Goal: Contribute content: Add original content to the website for others to see

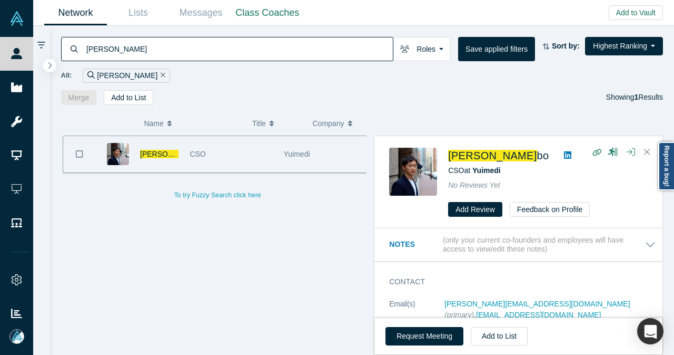
click at [127, 75] on div "[PERSON_NAME]" at bounding box center [126, 75] width 87 height 14
click at [161, 76] on icon "Remove Filter" at bounding box center [163, 74] width 5 height 7
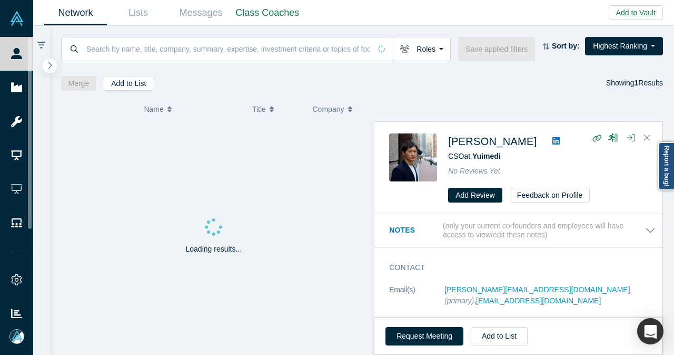
click at [49, 63] on icon "button" at bounding box center [50, 65] width 4 height 7
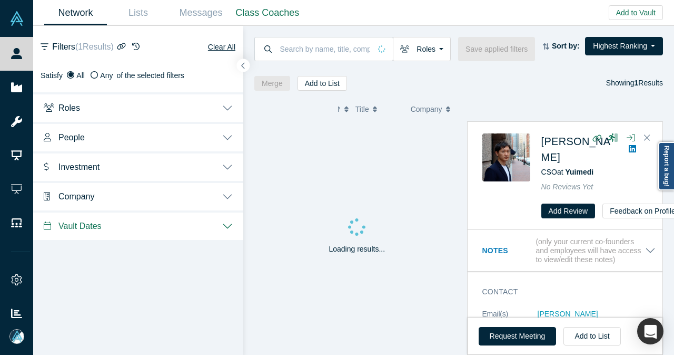
click at [228, 165] on button "Investment" at bounding box center [138, 166] width 210 height 30
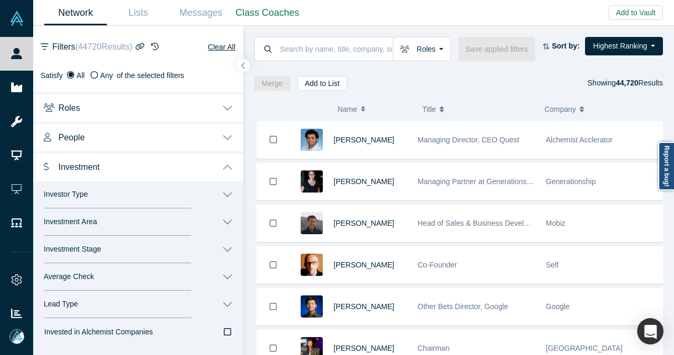
click at [224, 201] on button "Investor Type" at bounding box center [138, 194] width 210 height 27
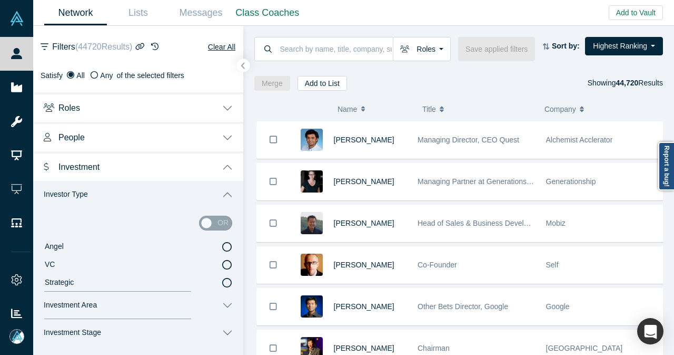
click at [222, 248] on icon at bounding box center [226, 246] width 9 height 9
click at [0, 0] on input "Angel" at bounding box center [0, 0] width 0 height 0
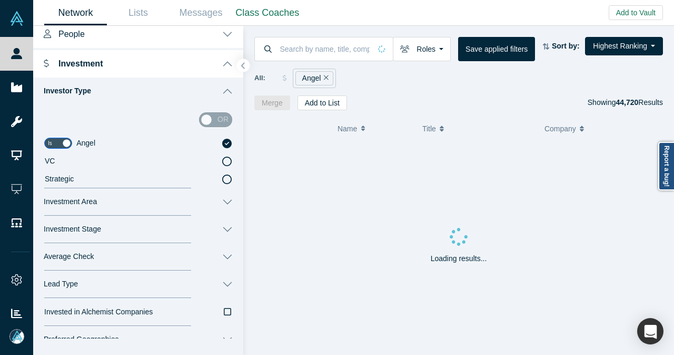
scroll to position [105, 0]
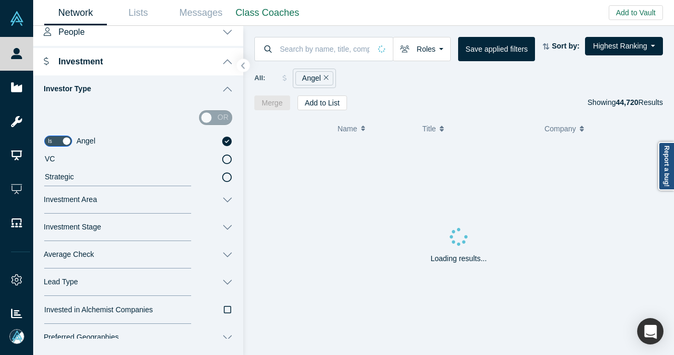
click at [225, 202] on button "Investment Area" at bounding box center [138, 199] width 210 height 27
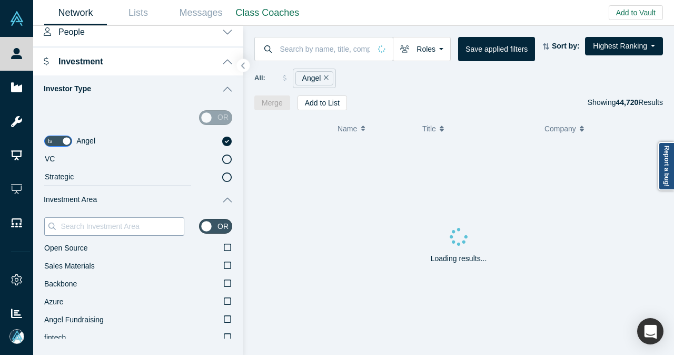
click at [151, 217] on div at bounding box center [114, 226] width 140 height 18
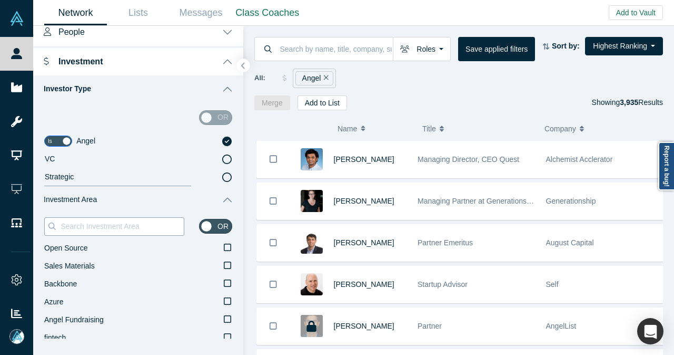
click at [149, 228] on input at bounding box center [122, 226] width 124 height 14
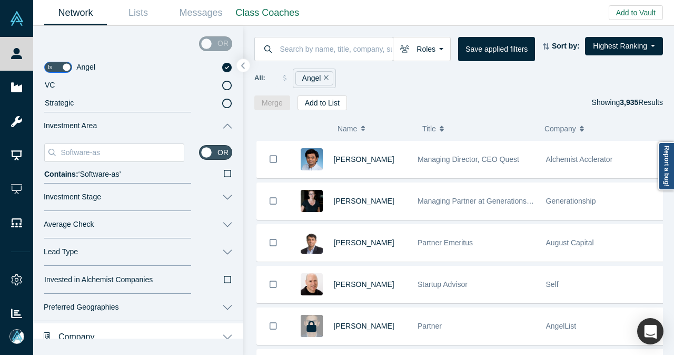
scroll to position [168, 0]
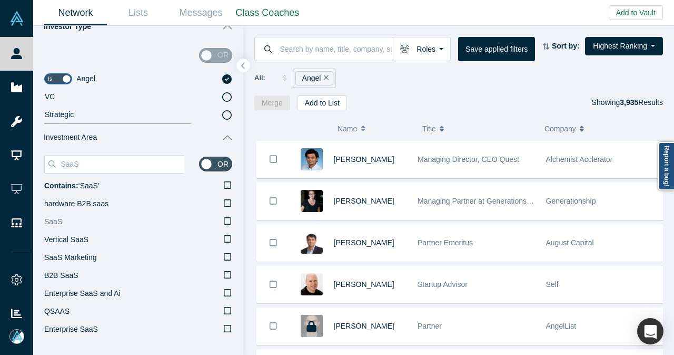
click at [224, 220] on icon at bounding box center [227, 221] width 7 height 8
click at [0, 0] on input "SaaS" at bounding box center [0, 0] width 0 height 0
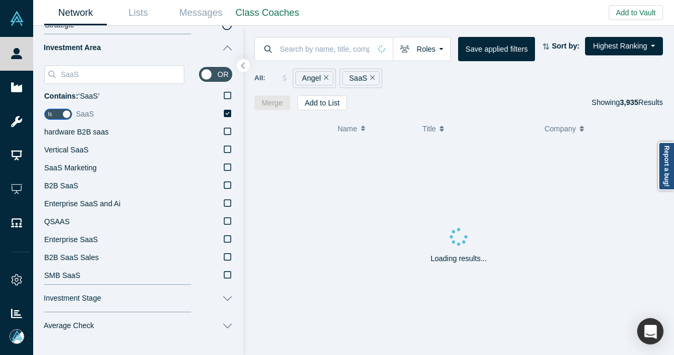
scroll to position [273, 0]
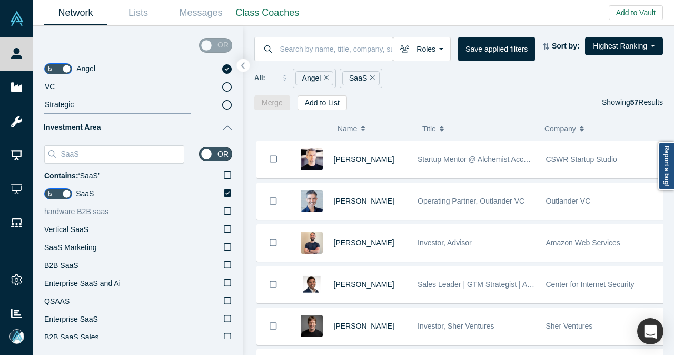
scroll to position [168, 0]
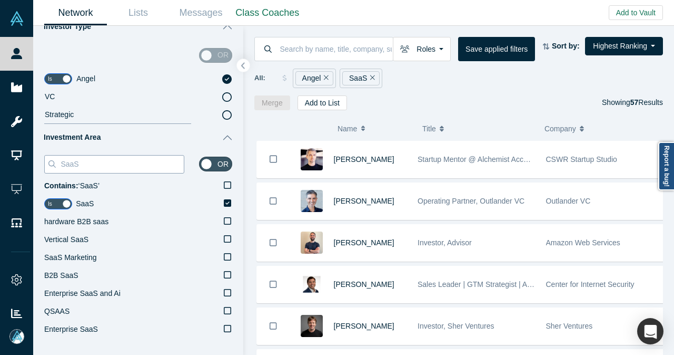
drag, startPoint x: 90, startPoint y: 167, endPoint x: 60, endPoint y: 169, distance: 29.6
click at [60, 169] on input "SaaS" at bounding box center [122, 164] width 124 height 14
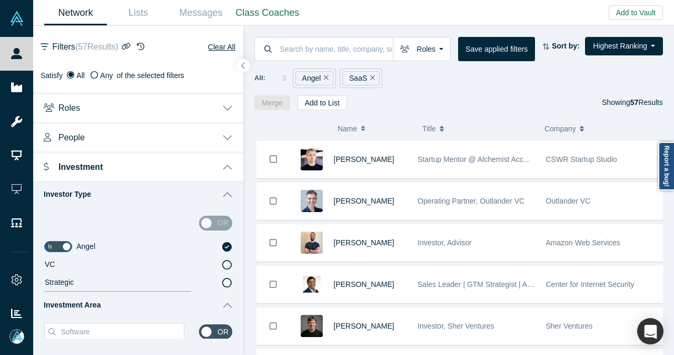
scroll to position [0, 0]
type input "Software"
click at [237, 67] on button "button" at bounding box center [244, 65] width 14 height 14
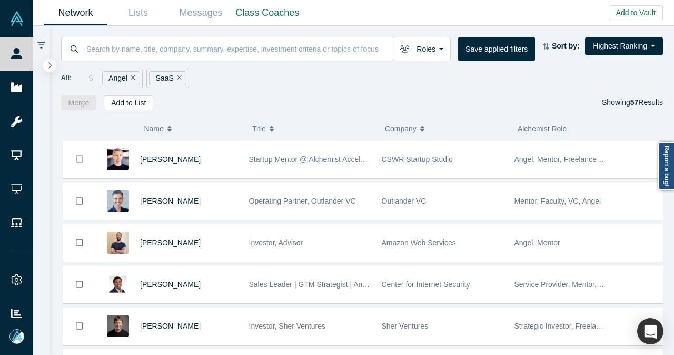
click at [177, 79] on icon "Remove Filter" at bounding box center [179, 77] width 5 height 7
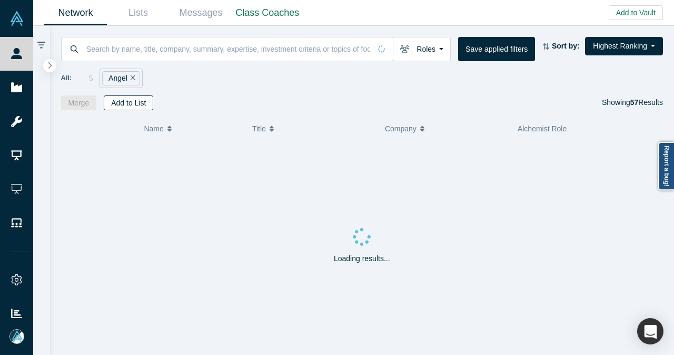
click at [133, 80] on icon "Remove Filter" at bounding box center [133, 77] width 5 height 7
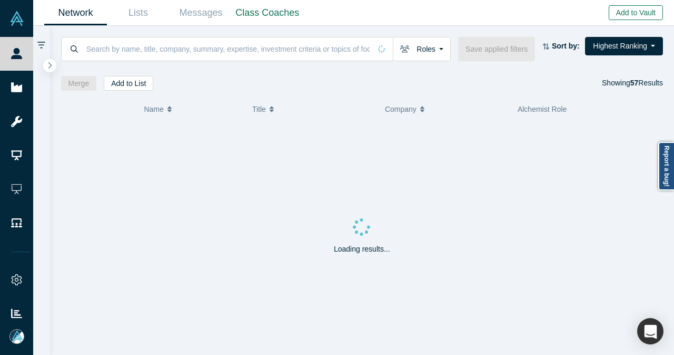
click at [617, 18] on button "Add to Vault" at bounding box center [636, 12] width 54 height 15
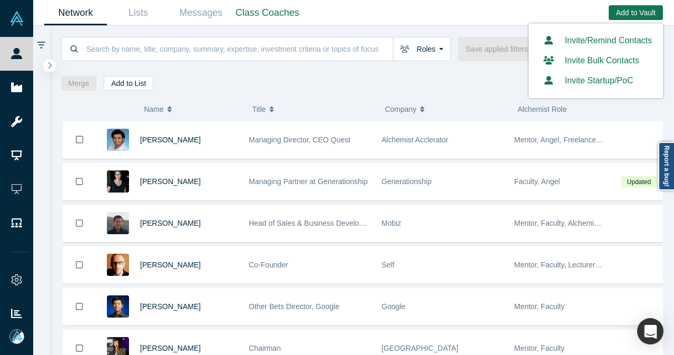
click at [609, 38] on link "Invite/Remind Contacts" at bounding box center [596, 40] width 112 height 9
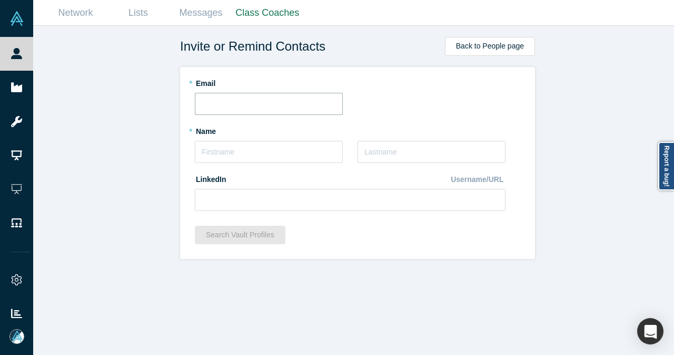
click at [243, 102] on input "text" at bounding box center [269, 104] width 148 height 22
paste input "[PERSON_NAME][EMAIL_ADDRESS][DOMAIN_NAME]"
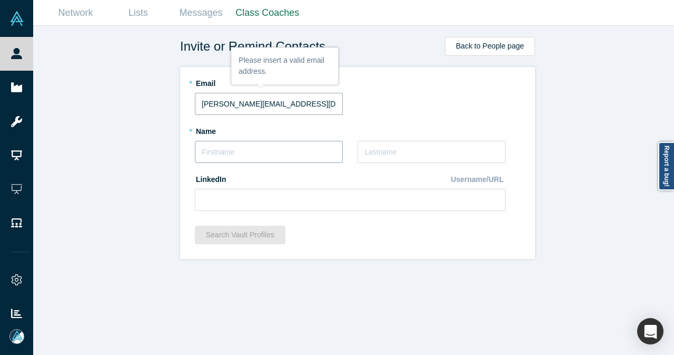
type input "[PERSON_NAME][EMAIL_ADDRESS][DOMAIN_NAME]"
click at [248, 156] on input "text" at bounding box center [269, 152] width 148 height 22
type input "[PERSON_NAME]"
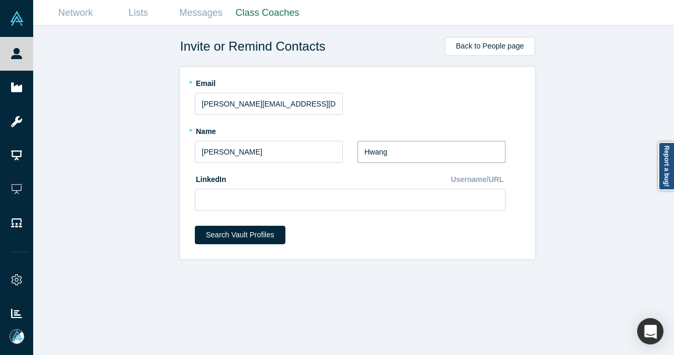
type input "Hwang"
click at [239, 204] on input at bounding box center [350, 200] width 311 height 22
paste input "[URL][DOMAIN_NAME]"
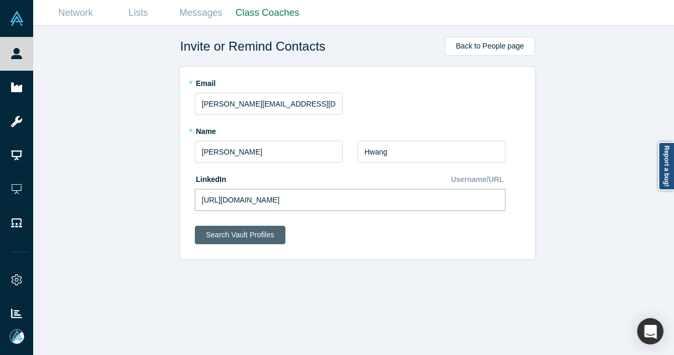
type input "[URL][DOMAIN_NAME]"
click at [235, 235] on button "Search Vault Profiles" at bounding box center [240, 234] width 91 height 18
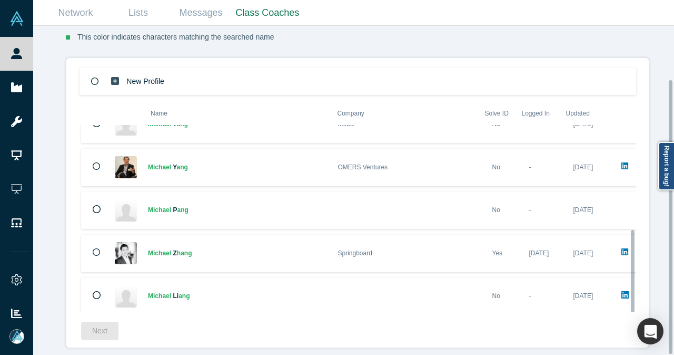
scroll to position [64, 0]
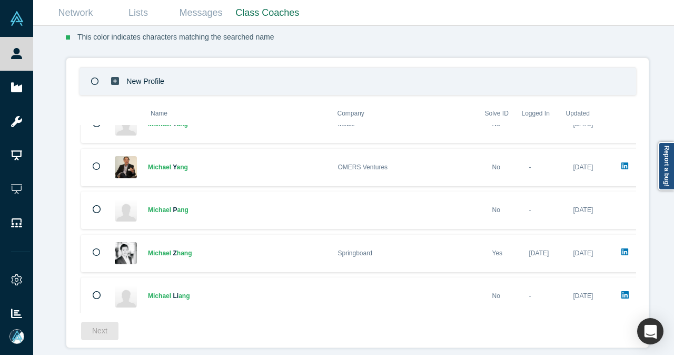
click at [91, 77] on icon at bounding box center [95, 81] width 8 height 8
click at [87, 327] on button "Next" at bounding box center [99, 330] width 37 height 18
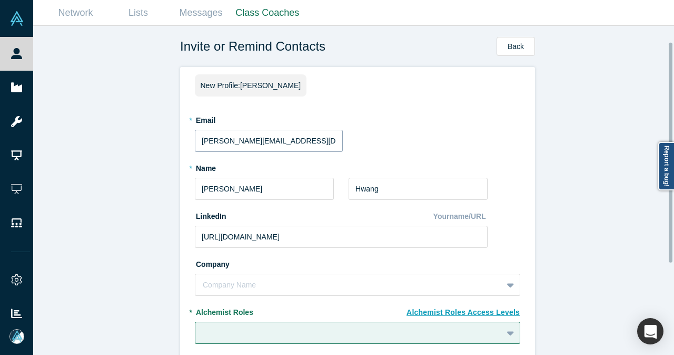
scroll to position [105, 0]
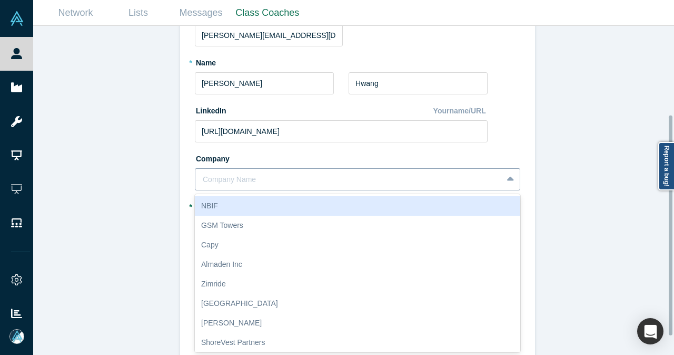
click at [224, 178] on div "10 results available. Use Up and Down to choose options, press Enter to select …" at bounding box center [358, 179] width 326 height 22
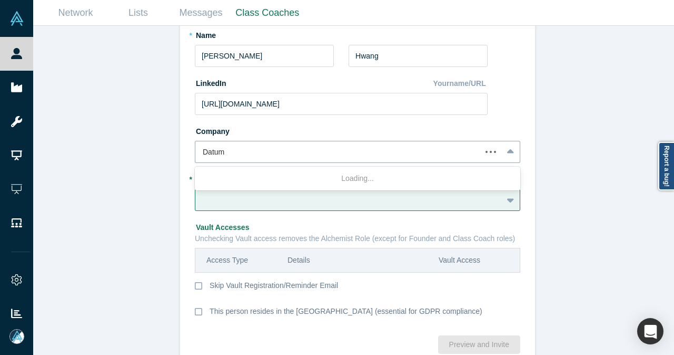
type input "Datumo"
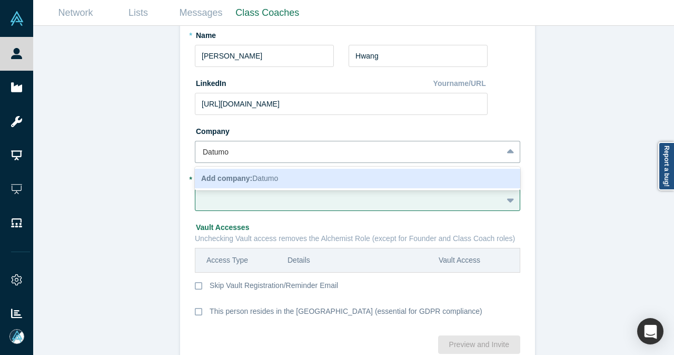
click at [251, 179] on span "Add company: Datumo" at bounding box center [239, 178] width 77 height 8
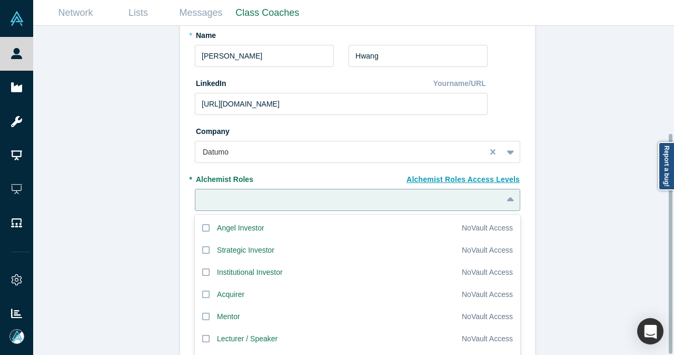
scroll to position [160, 0]
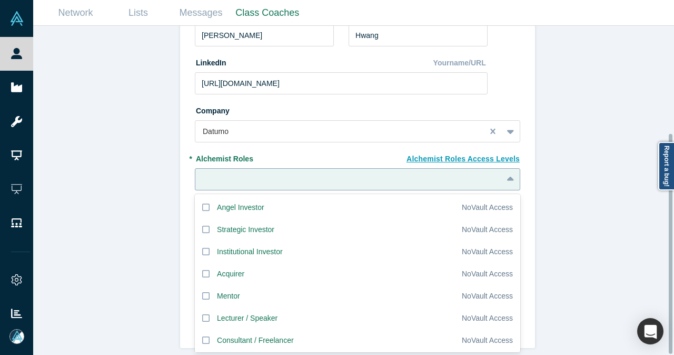
click at [266, 190] on div "20 results available. Use Up and Down to choose options, press Enter to select …" at bounding box center [358, 179] width 326 height 22
click at [204, 247] on icon at bounding box center [205, 251] width 7 height 8
click at [0, 0] on input "Institutional Investor" at bounding box center [0, 0] width 0 height 0
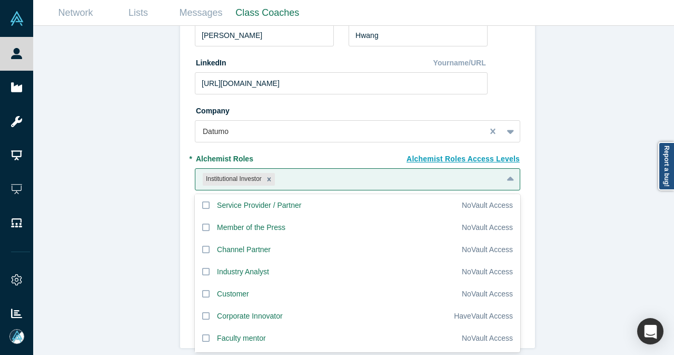
scroll to position [158, 0]
click at [146, 179] on div "Invite or Remind Contacts Back New Profile: [PERSON_NAME] * Email [PERSON_NAME]…" at bounding box center [357, 194] width 649 height 337
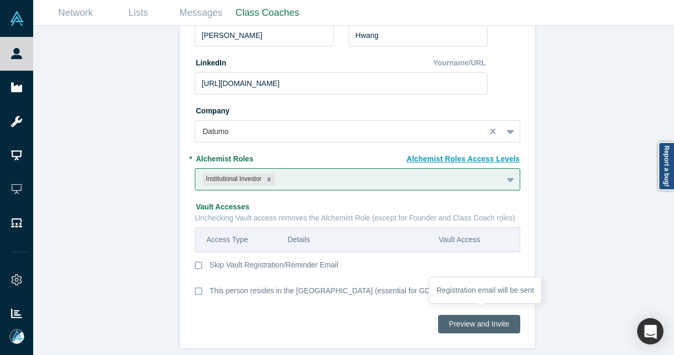
click at [486, 319] on button "Preview and Invite" at bounding box center [479, 324] width 82 height 18
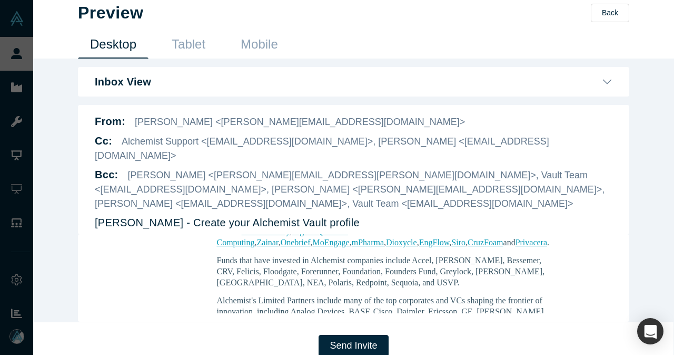
scroll to position [580, 0]
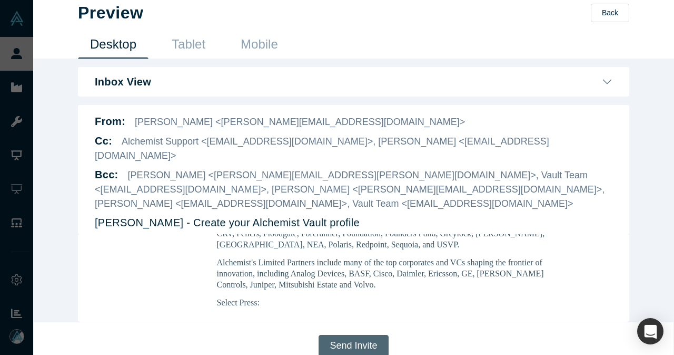
click at [336, 336] on button "Send Invite" at bounding box center [354, 346] width 70 height 22
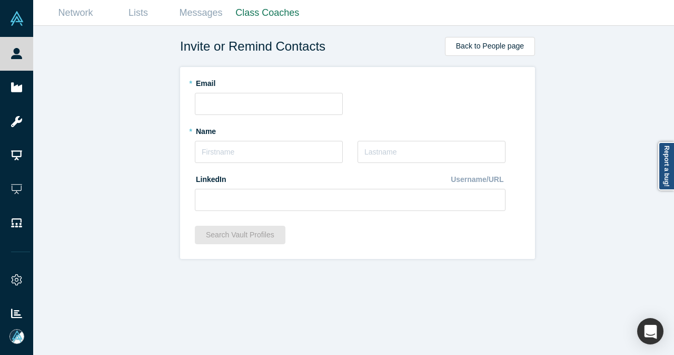
scroll to position [0, 0]
click at [466, 54] on link "Back to People page" at bounding box center [490, 46] width 90 height 19
